Goal: Task Accomplishment & Management: Manage account settings

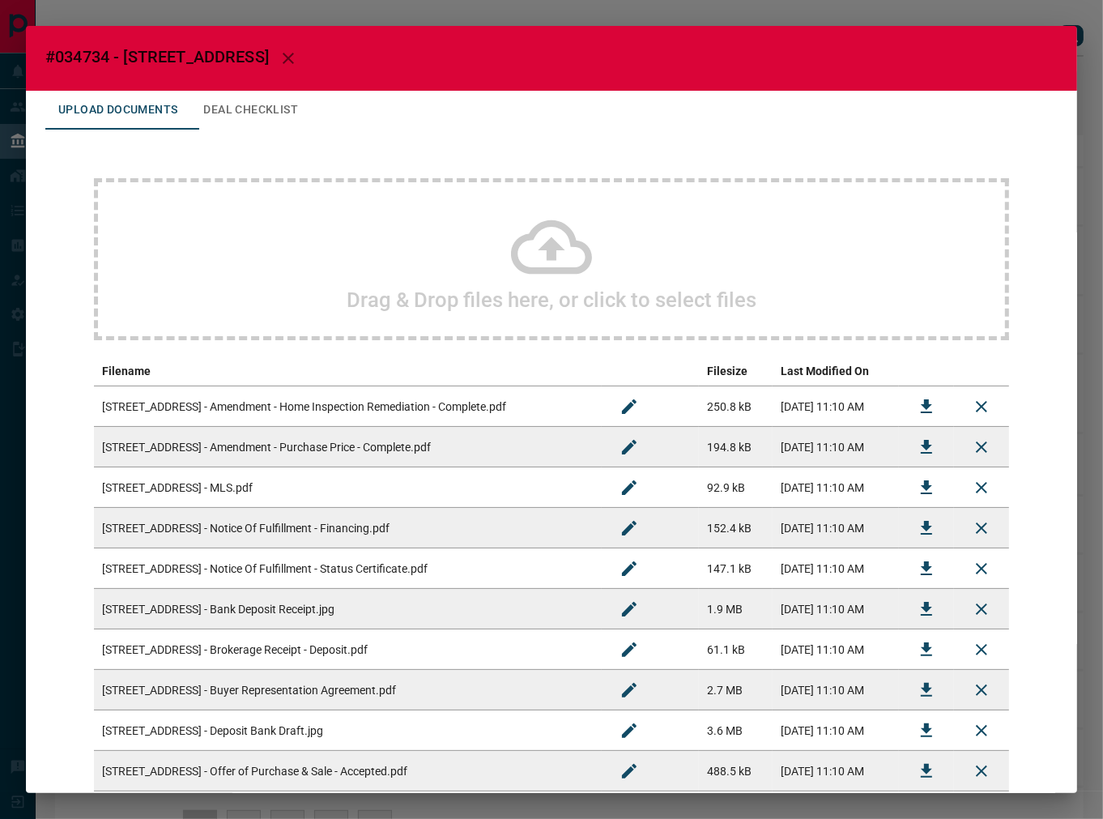
click at [83, 45] on h2 "#034734 - [STREET_ADDRESS]" at bounding box center [551, 58] width 1051 height 65
copy span "034734"
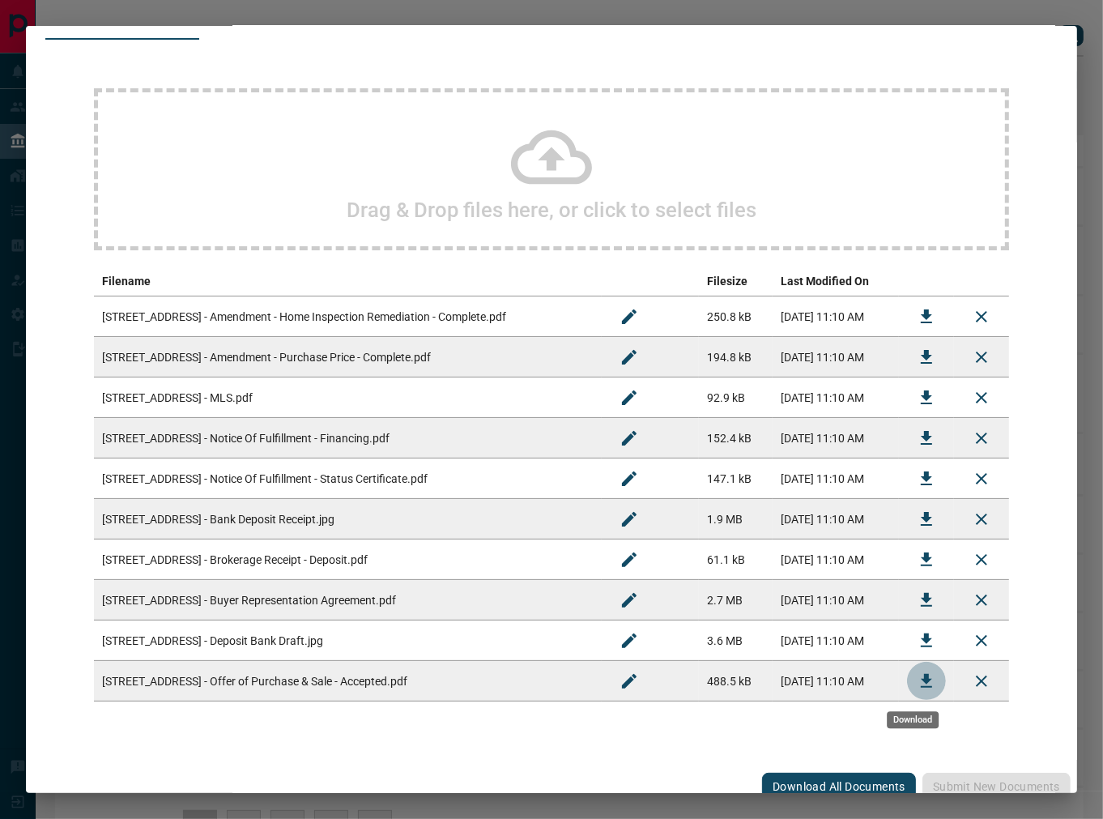
click at [907, 681] on button "Download" at bounding box center [926, 681] width 39 height 39
click at [917, 568] on icon "Download" at bounding box center [926, 559] width 19 height 19
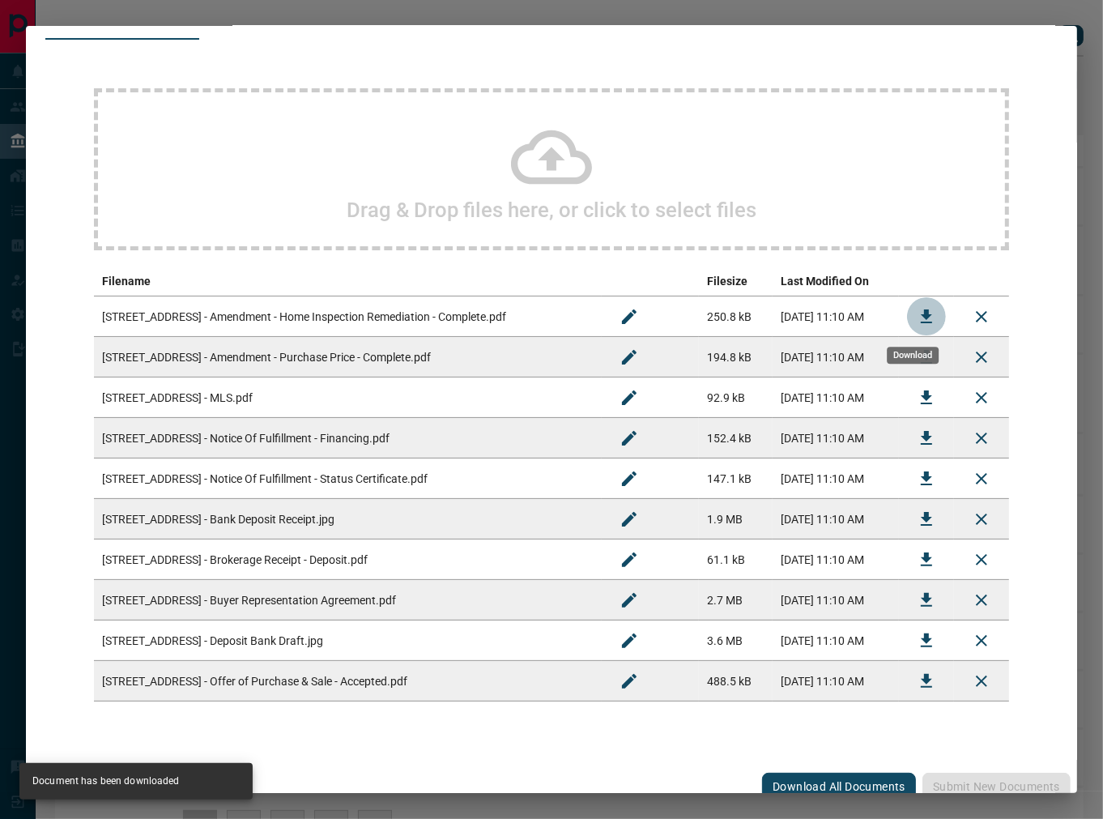
click at [921, 312] on icon "Download" at bounding box center [926, 316] width 11 height 14
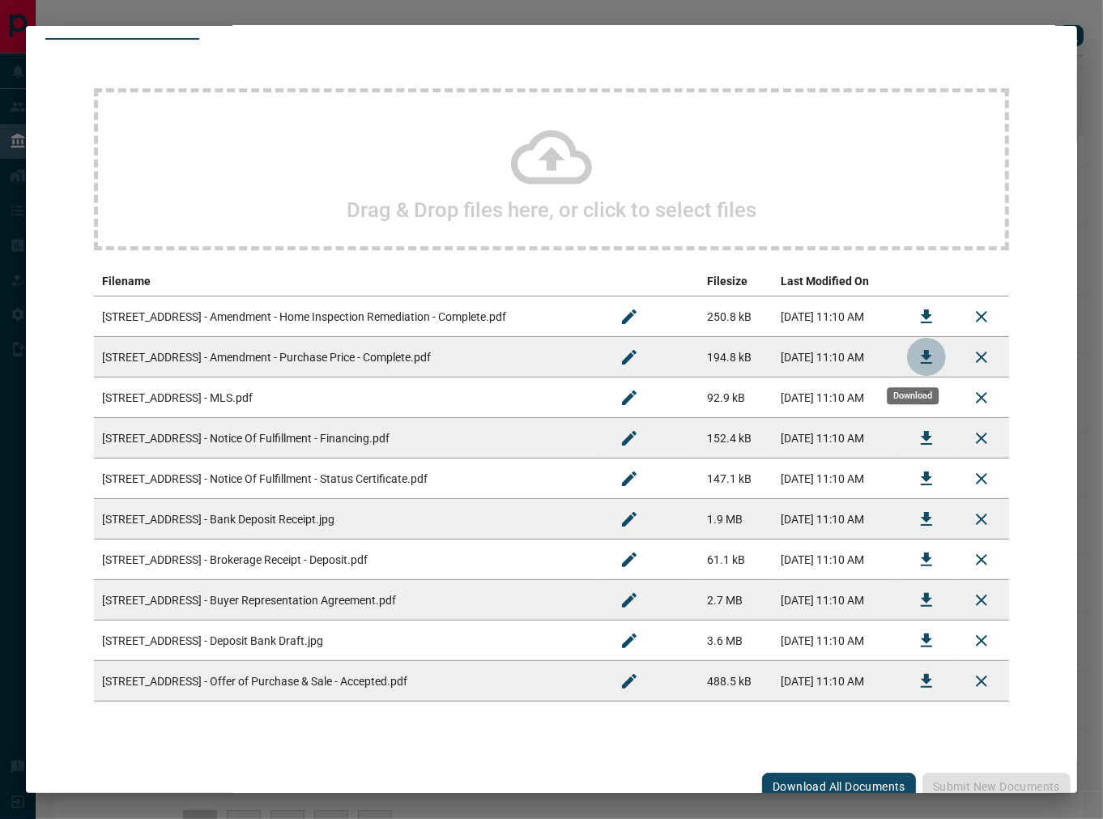
click at [907, 360] on button "Download" at bounding box center [926, 357] width 39 height 39
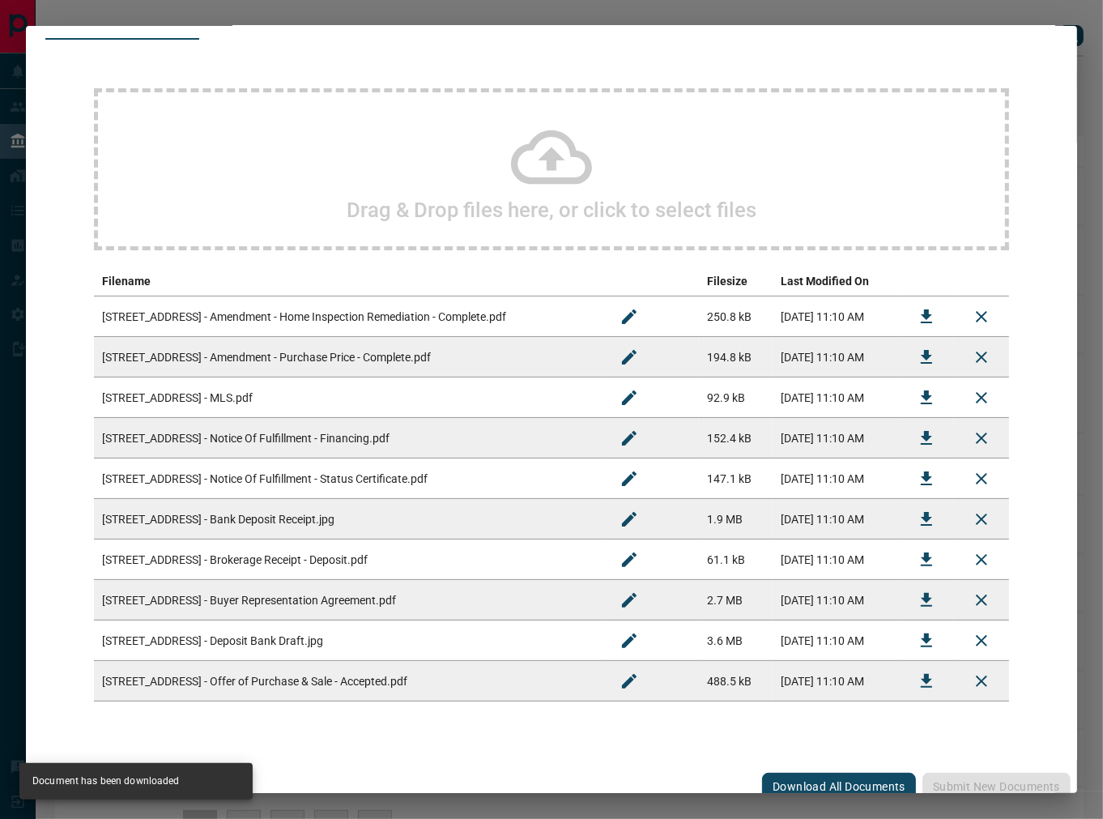
click at [921, 435] on icon "Download" at bounding box center [926, 438] width 11 height 14
click at [922, 472] on button "Download" at bounding box center [926, 478] width 39 height 39
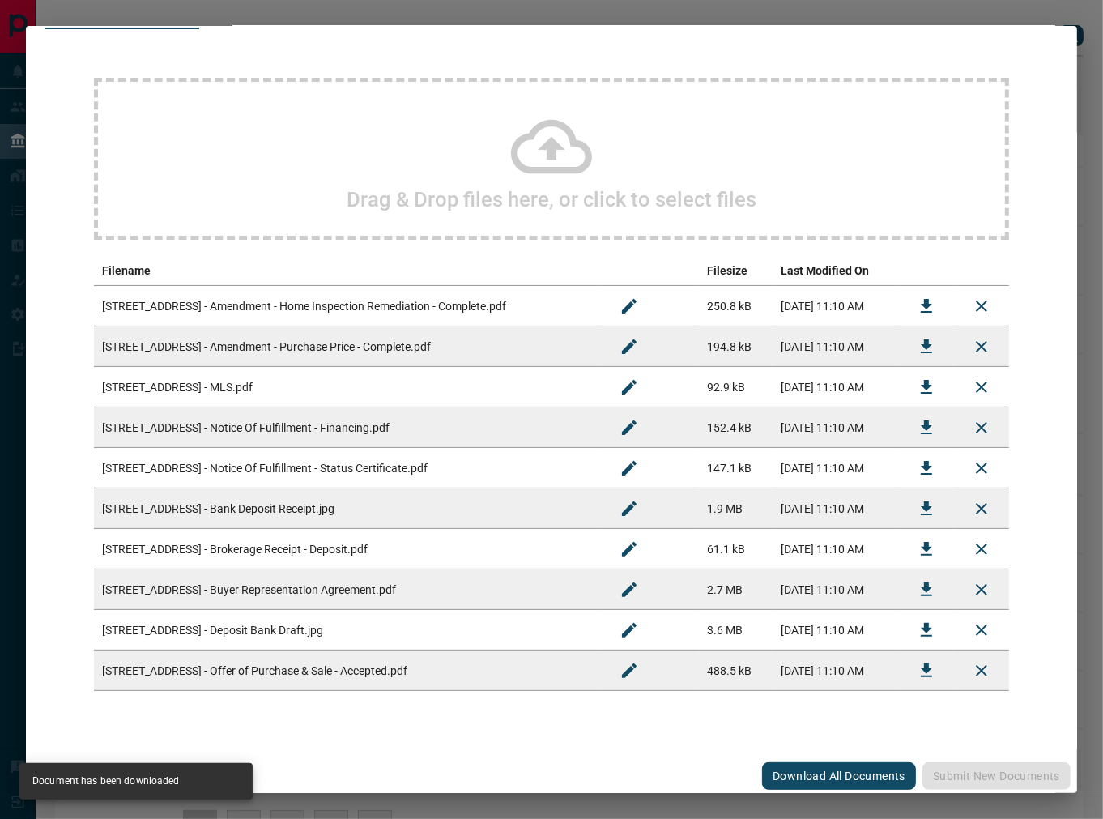
scroll to position [103, 0]
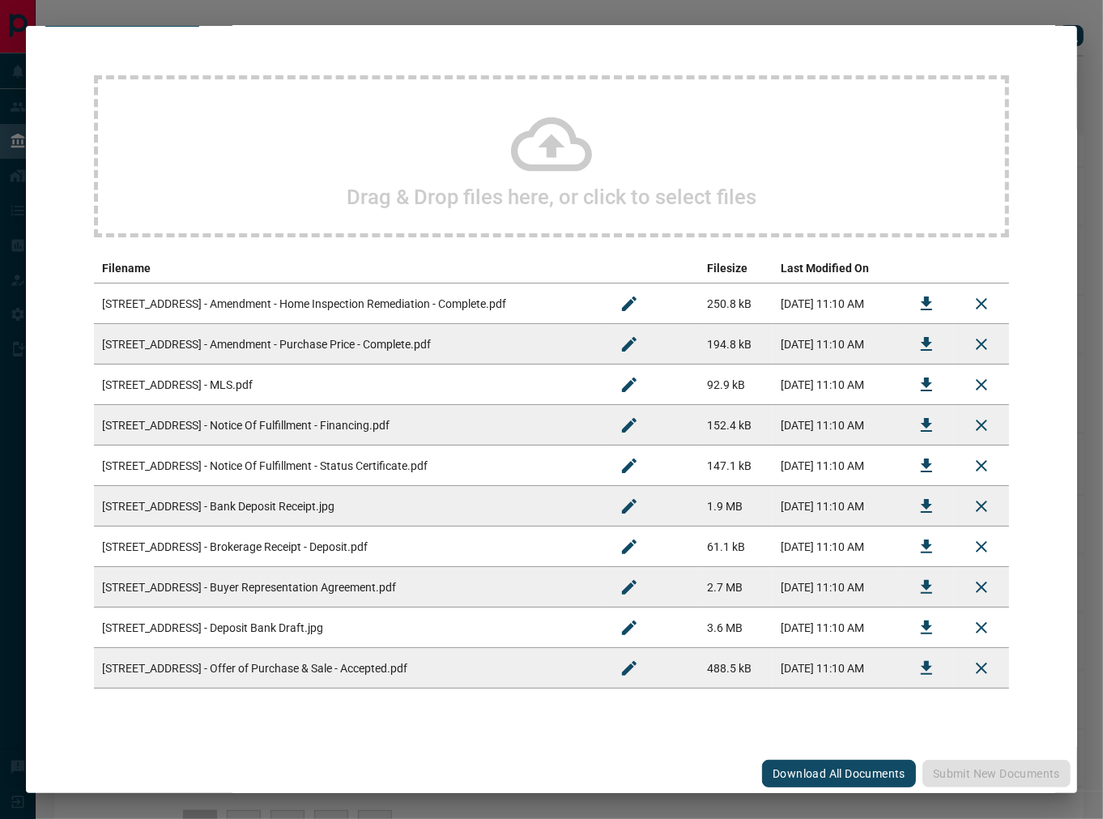
click at [918, 587] on icon "Download" at bounding box center [926, 586] width 19 height 19
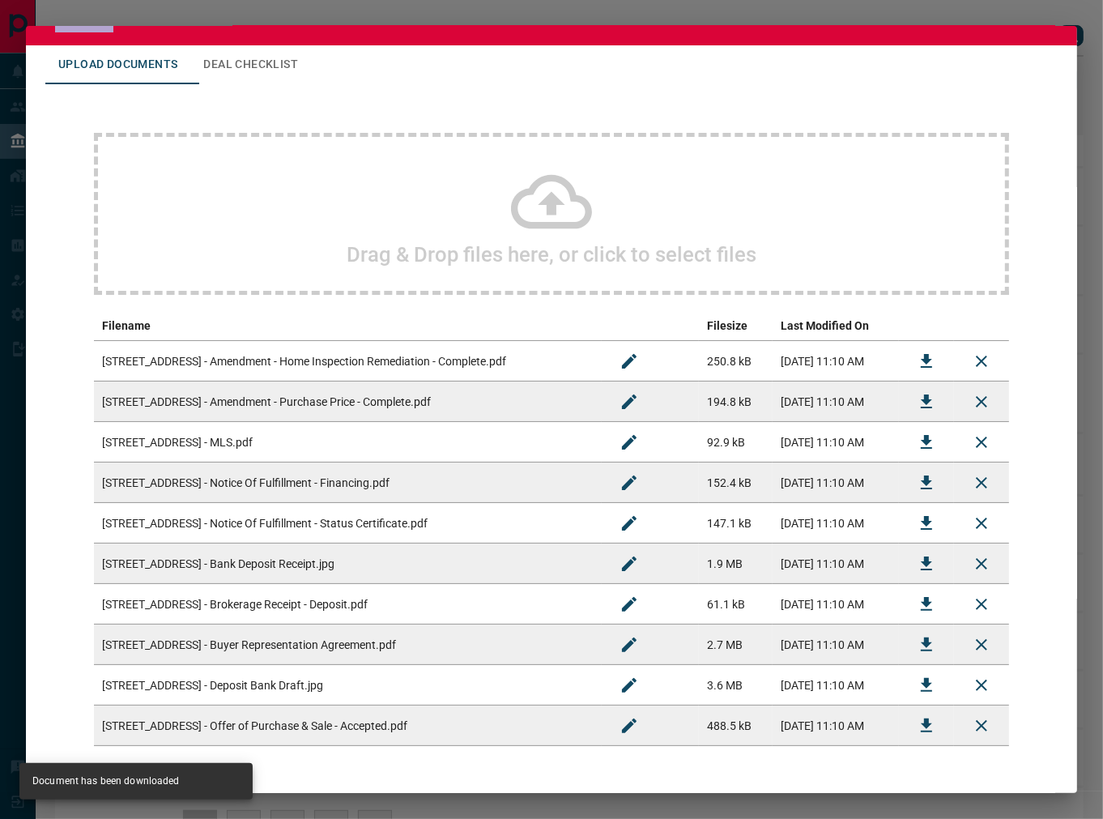
scroll to position [0, 0]
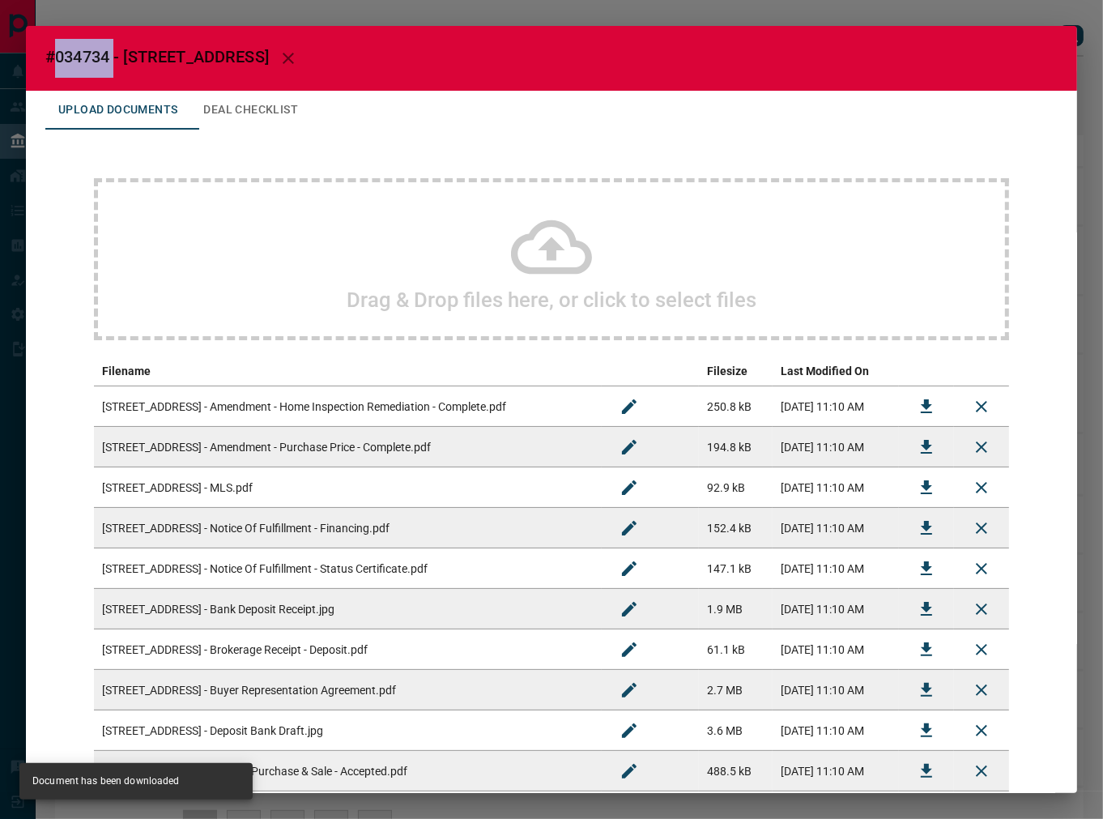
click at [311, 104] on button "Deal Checklist" at bounding box center [250, 110] width 121 height 39
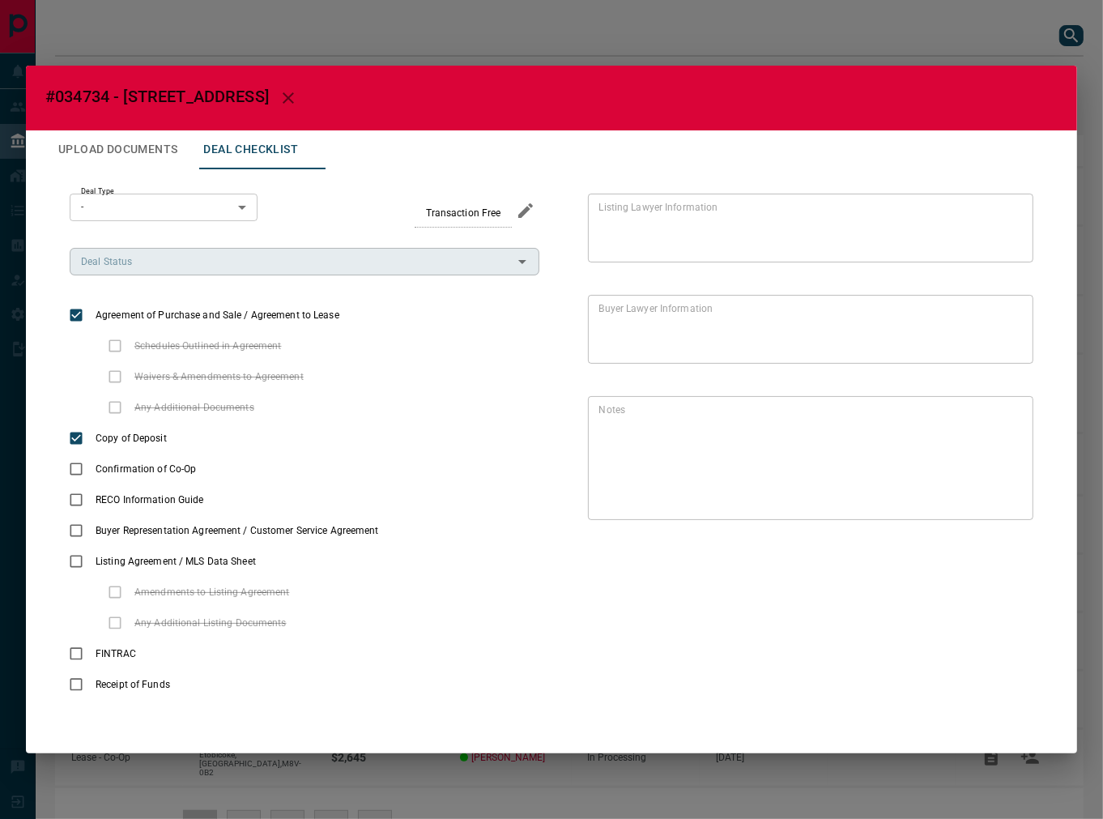
click at [227, 254] on input "Deal Status" at bounding box center [291, 262] width 433 height 18
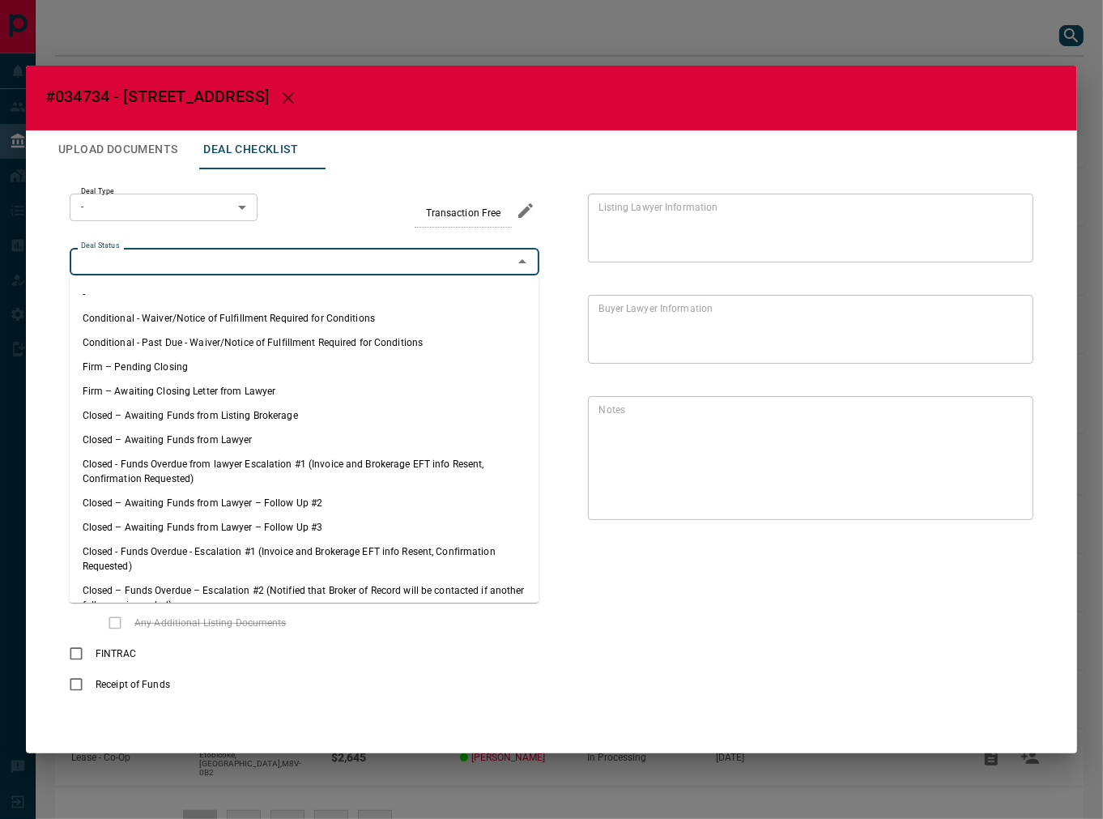
click at [166, 370] on li "Firm – Pending Closing" at bounding box center [305, 367] width 470 height 24
type input "**********"
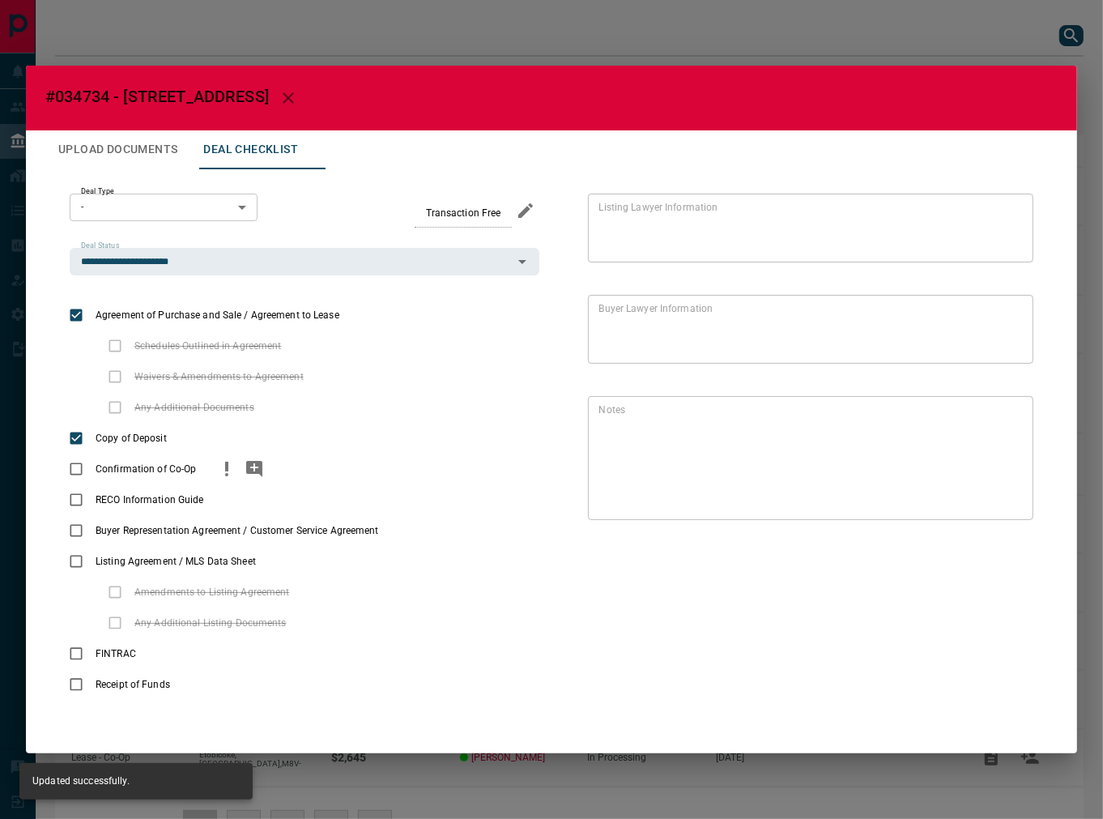
click at [97, 471] on span "Confirmation of Co-Op" at bounding box center [146, 469] width 109 height 15
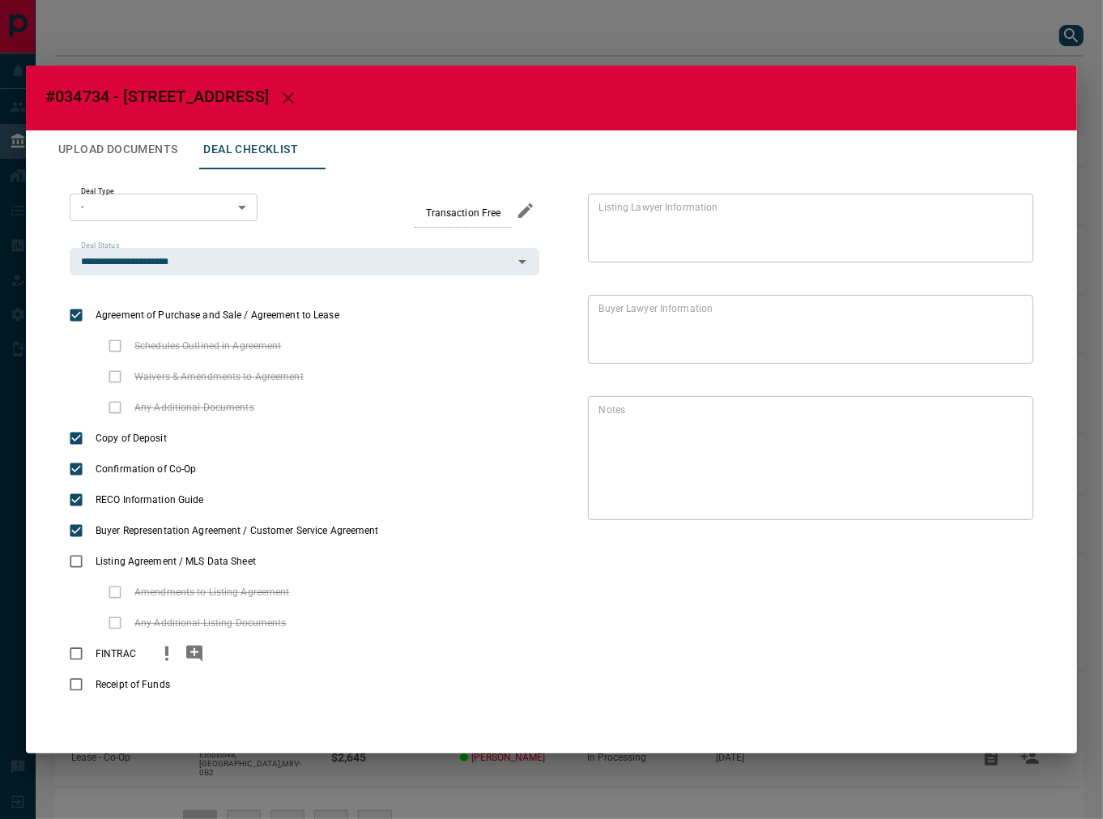
click at [166, 646] on icon "priority" at bounding box center [166, 653] width 19 height 19
click at [207, 697] on button "priority" at bounding box center [201, 684] width 28 height 31
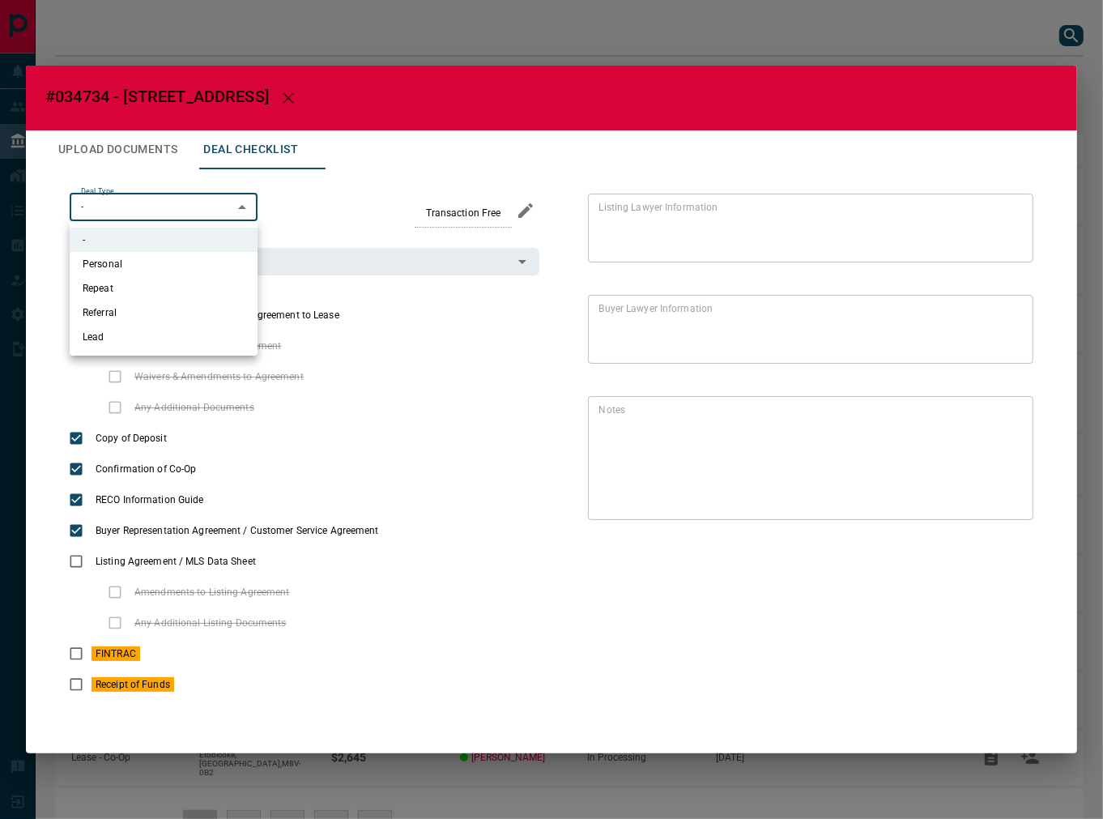
click at [190, 215] on body "Lead Transfers Leads Deals Listings Campaigns Quota Rules Agent Quotas Admin Mo…" at bounding box center [551, 441] width 1103 height 882
click at [164, 158] on div at bounding box center [551, 409] width 1103 height 819
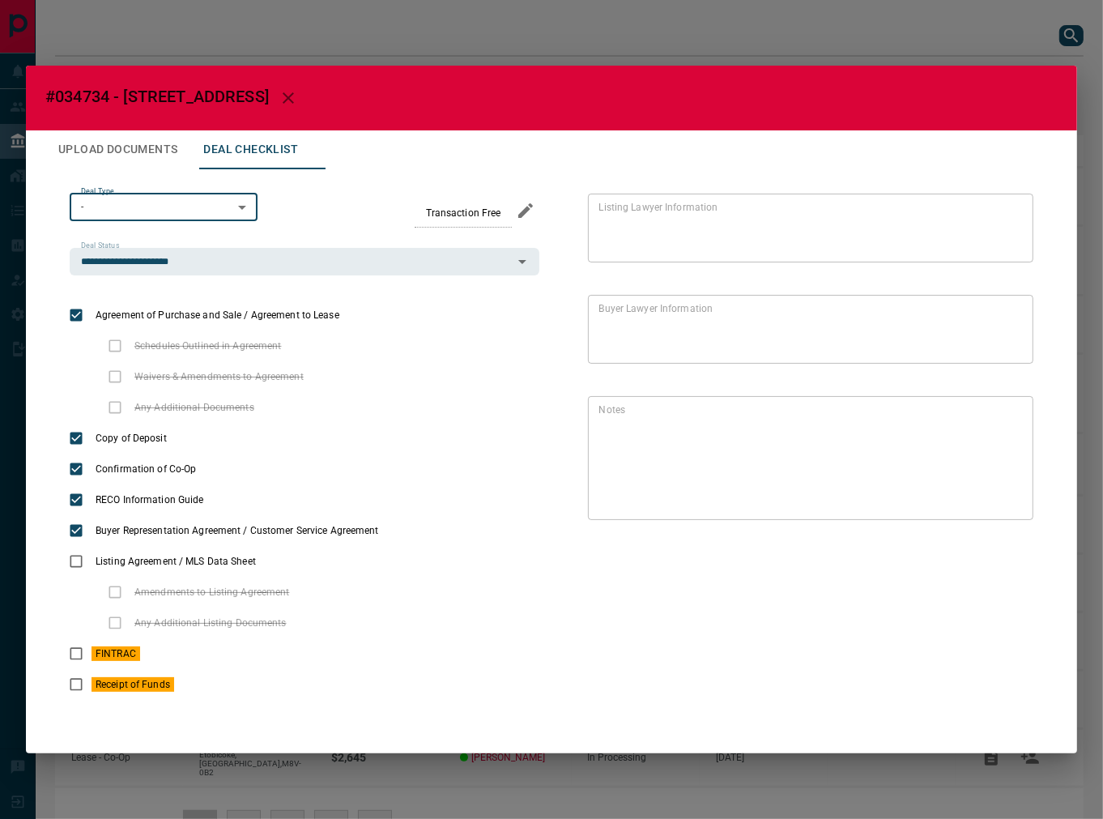
click at [164, 151] on button "Upload Documents" at bounding box center [117, 149] width 145 height 39
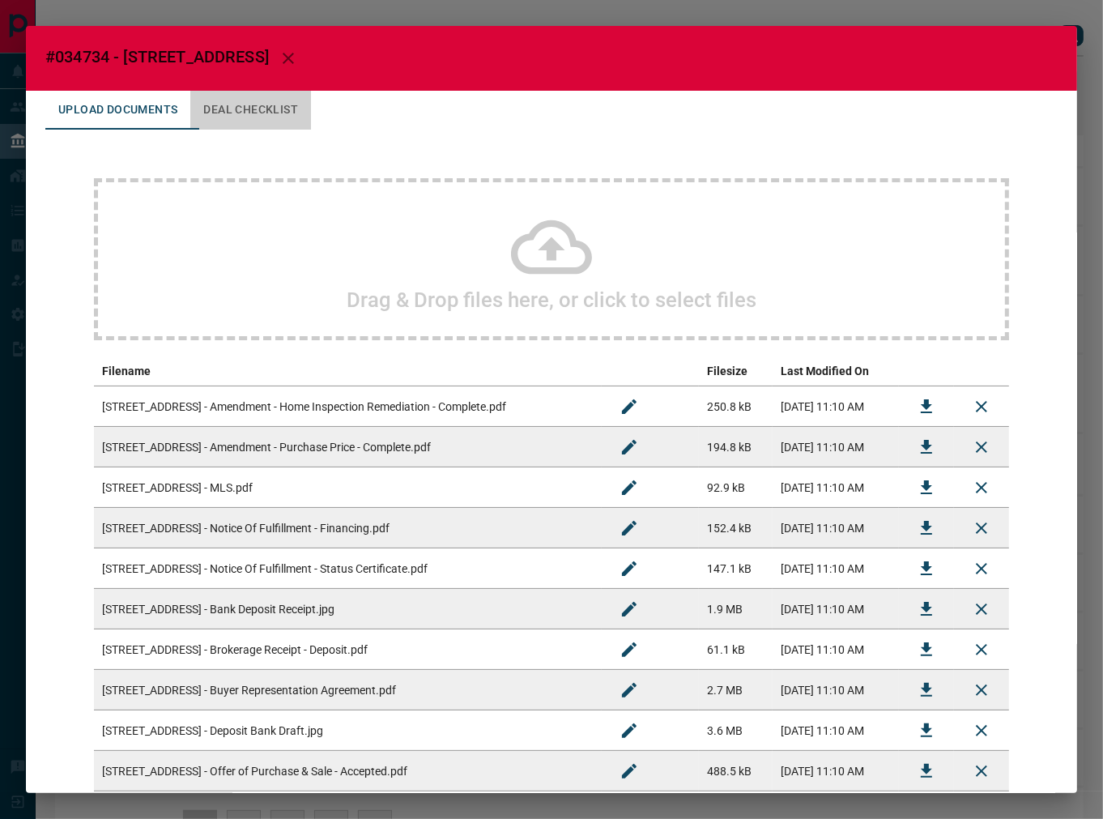
click at [266, 116] on button "Deal Checklist" at bounding box center [250, 110] width 121 height 39
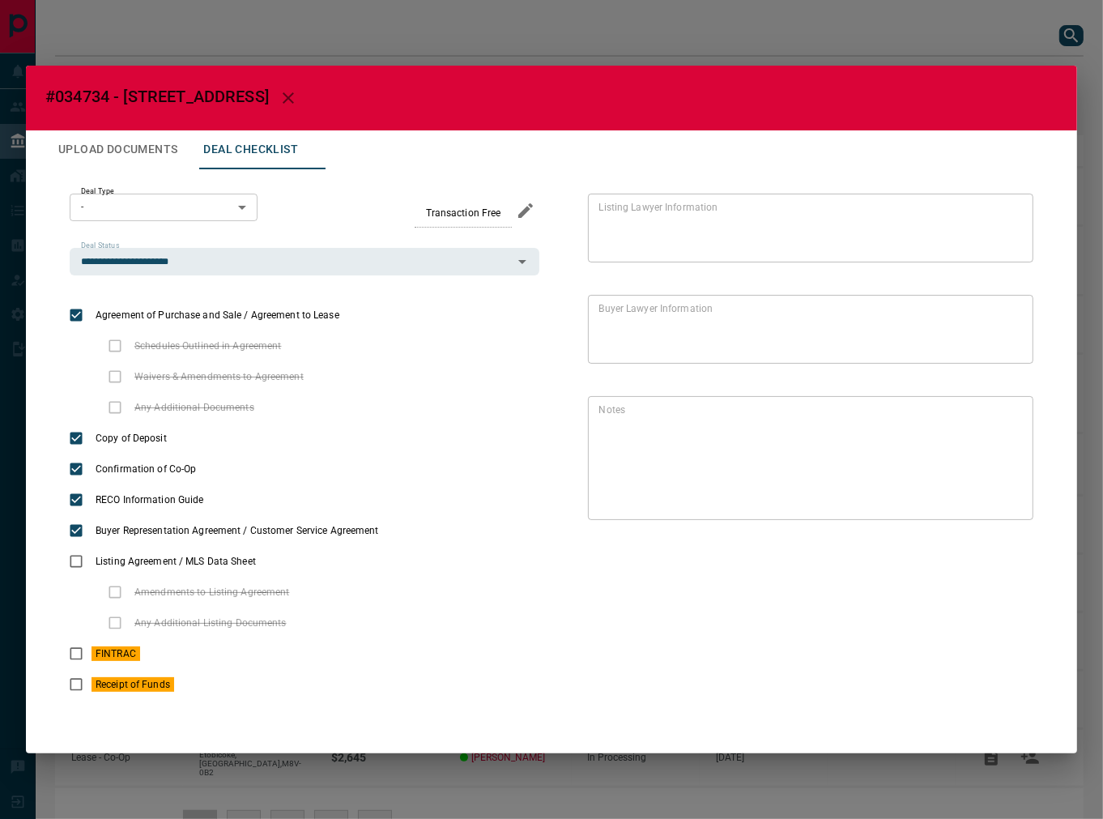
click at [175, 139] on button "Upload Documents" at bounding box center [117, 149] width 145 height 39
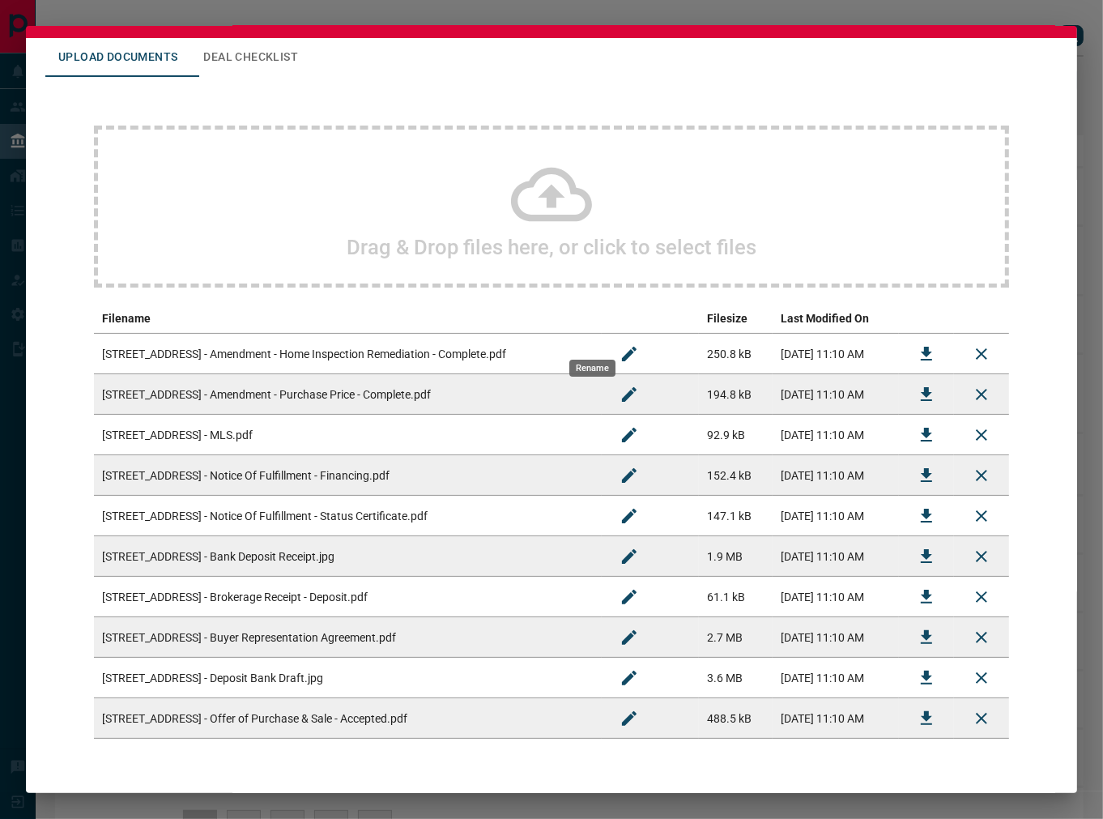
scroll to position [103, 0]
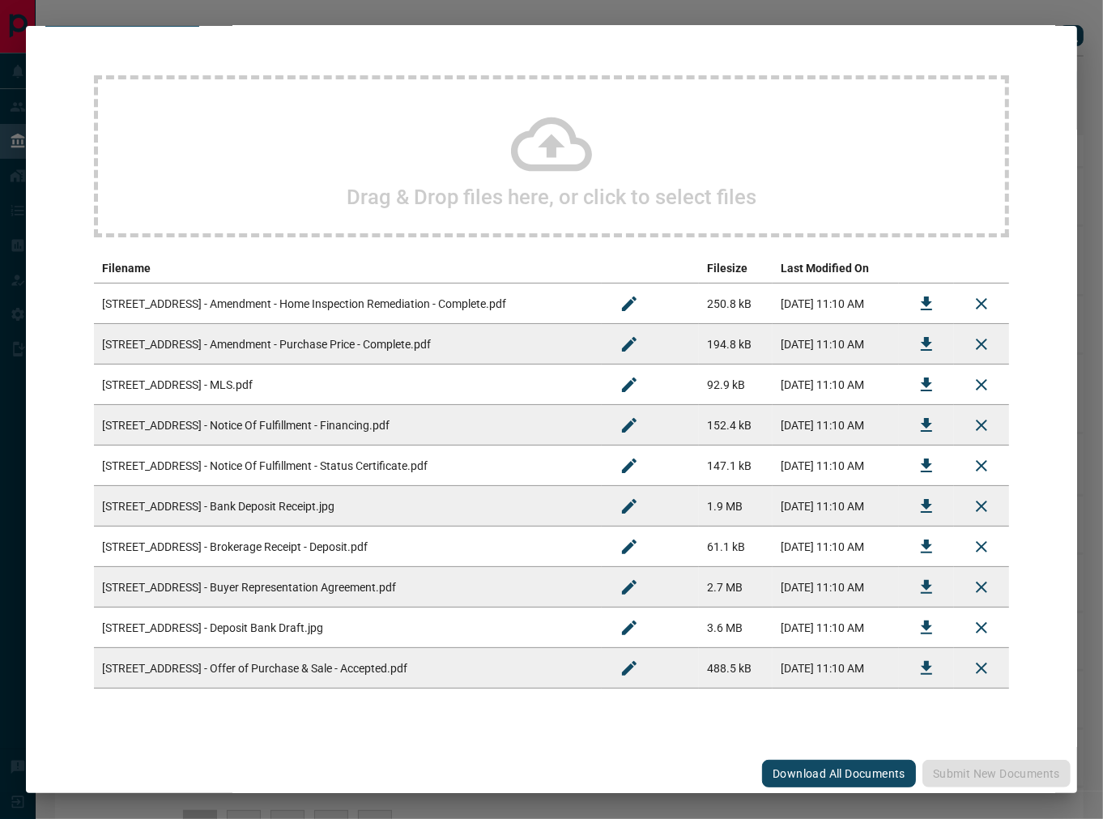
click at [262, 142] on div "Drag & Drop files here, or click to select files" at bounding box center [551, 156] width 915 height 162
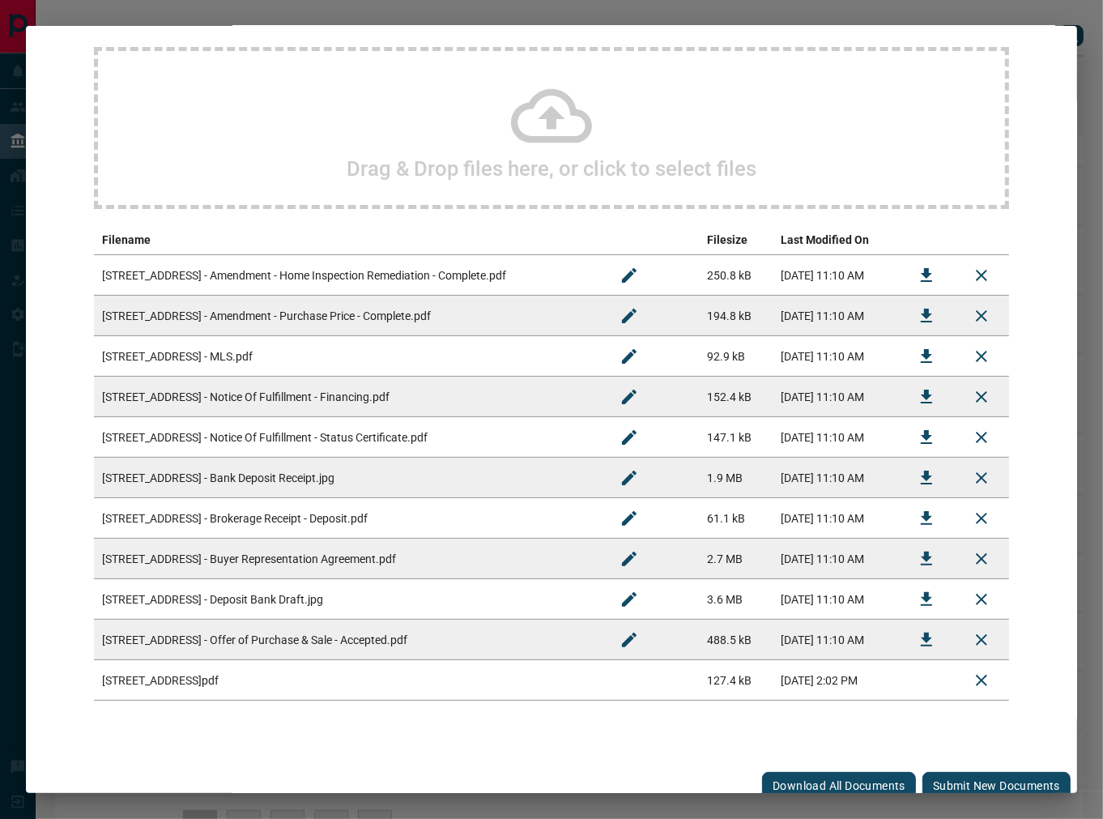
scroll to position [143, 0]
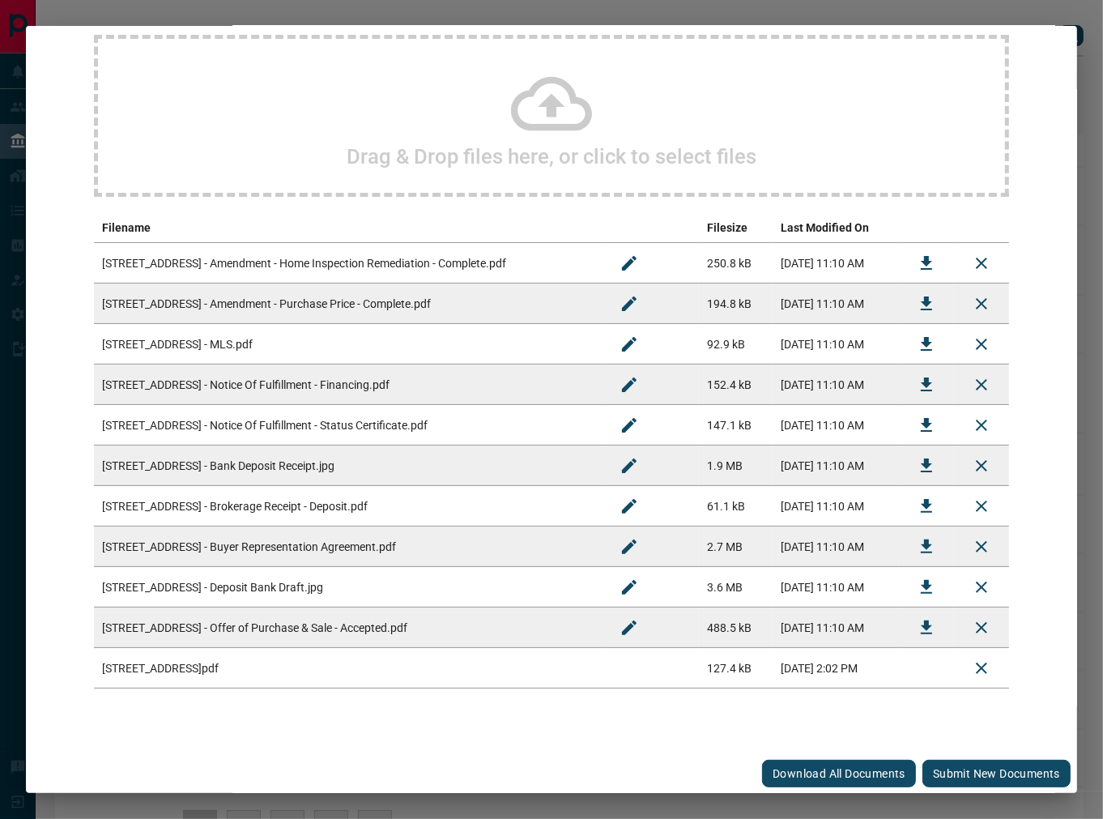
click at [1018, 778] on button "Submit new documents" at bounding box center [997, 774] width 148 height 28
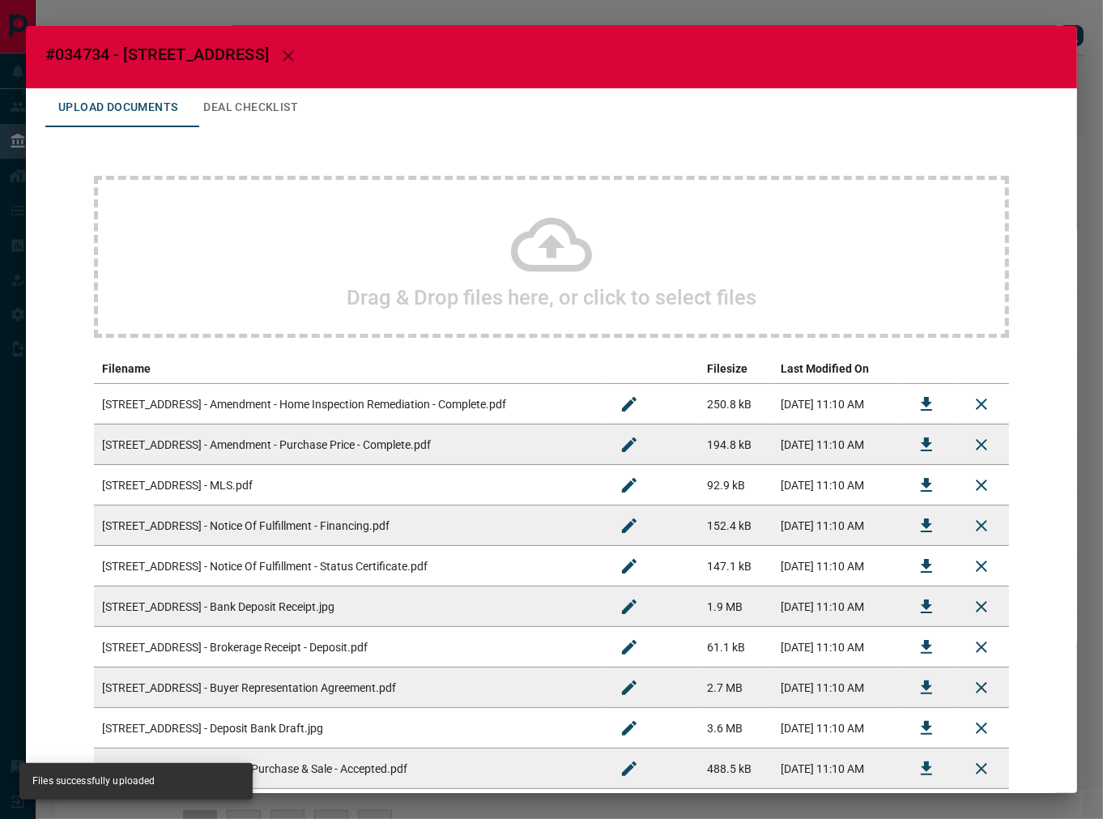
scroll to position [0, 0]
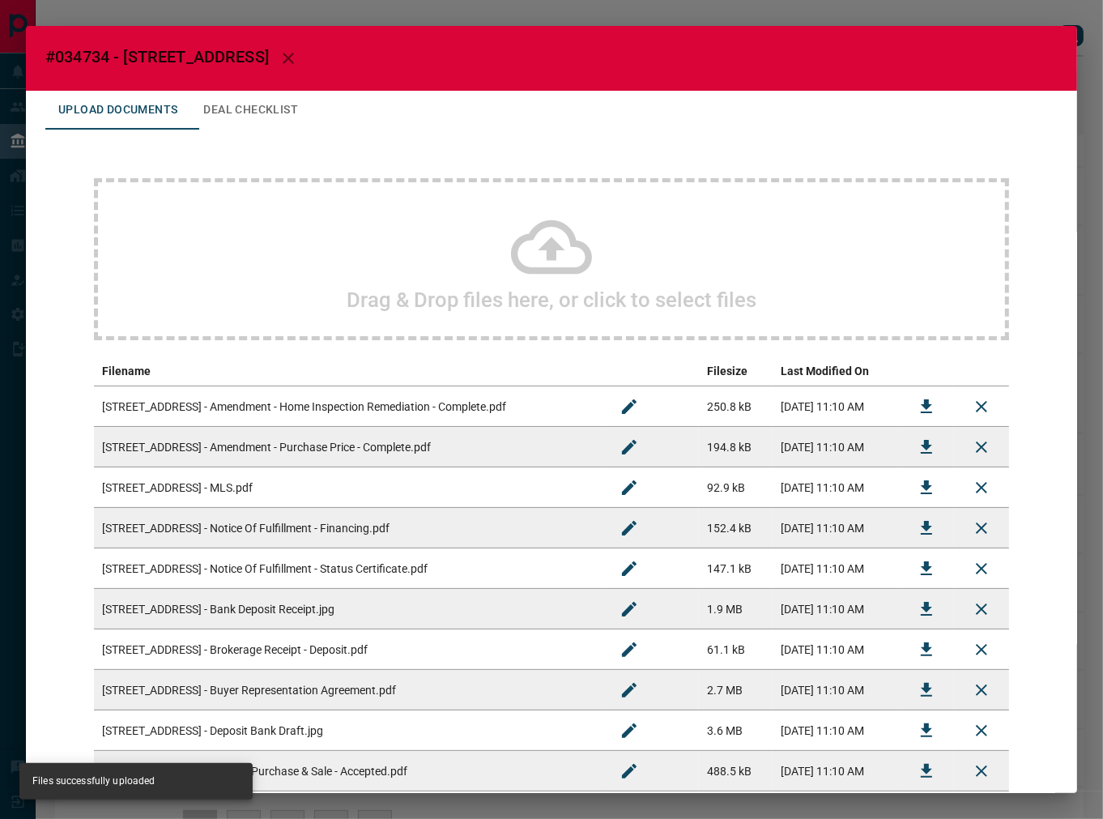
click at [241, 109] on button "Deal Checklist" at bounding box center [250, 110] width 121 height 39
